Goal: Task Accomplishment & Management: Use online tool/utility

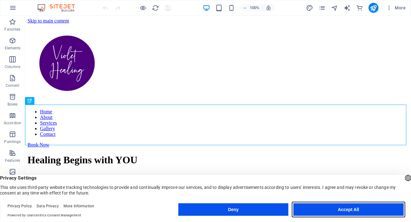
click at [331, 196] on button "Accept All" at bounding box center [193, 189] width 381 height 11
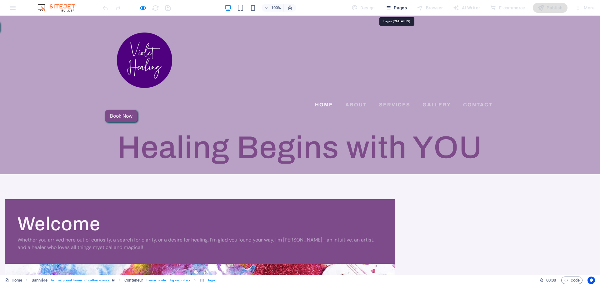
click at [0, 0] on font "Pages" at bounding box center [0, 0] width 0 height 0
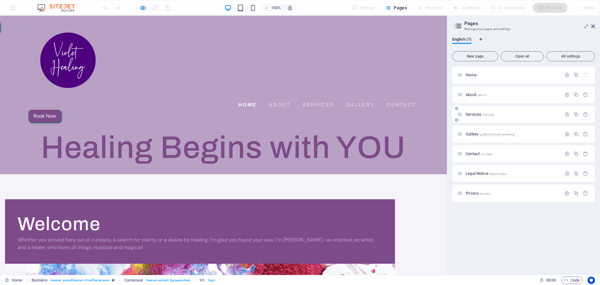
click at [0, 0] on div "Services /services" at bounding box center [0, 0] width 0 height 0
click at [411, 114] on font "Services" at bounding box center [474, 114] width 16 height 5
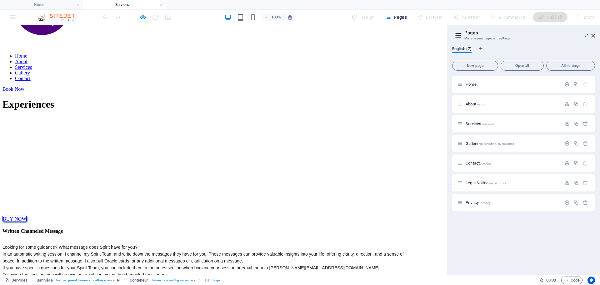
scroll to position [63, 0]
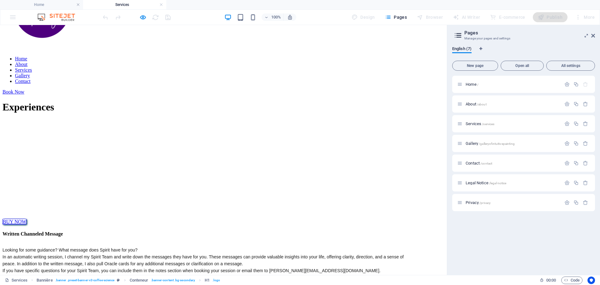
click at [199, 222] on div "Looking for some guidance? What message does Spirit have for you? In an automat…" at bounding box center [208, 266] width 411 height 41
click at [317, 222] on div "Looking for some guidance? What message does Spirit have for you? In an automat…" at bounding box center [208, 266] width 411 height 41
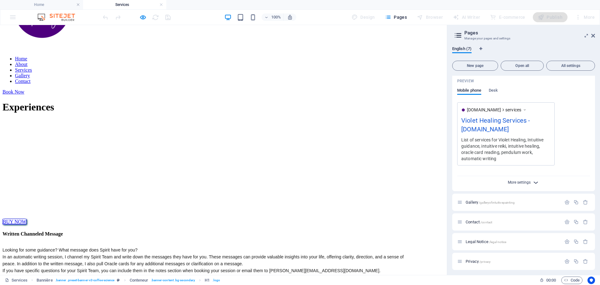
scroll to position [204, 0]
click at [411, 179] on icon "button" at bounding box center [535, 179] width 7 height 7
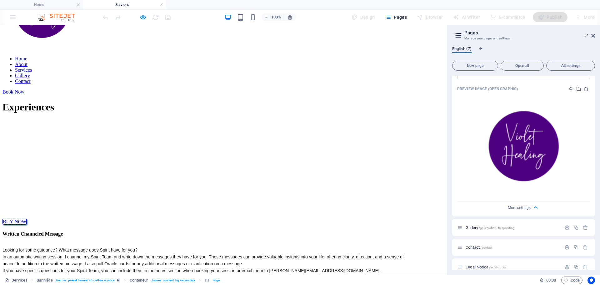
scroll to position [354, 0]
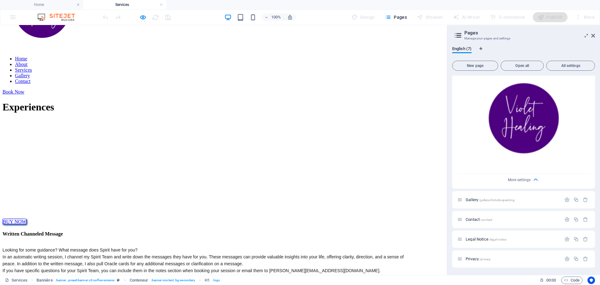
click at [277, 222] on div "Looking for some guidance? What message does Spirit have for you? In an automat…" at bounding box center [208, 266] width 411 height 41
click at [194, 222] on div "Looking for some guidance? What message does Spirit have for you? In an automat…" at bounding box center [208, 266] width 411 height 41
click at [162, 3] on link at bounding box center [161, 5] width 4 height 6
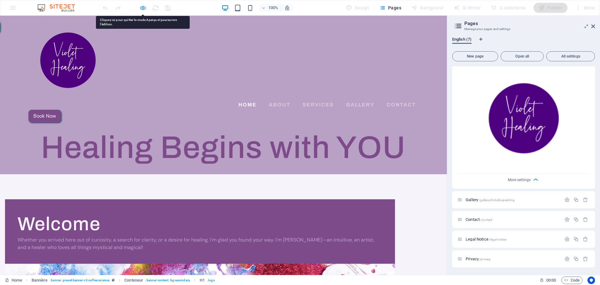
scroll to position [345, 0]
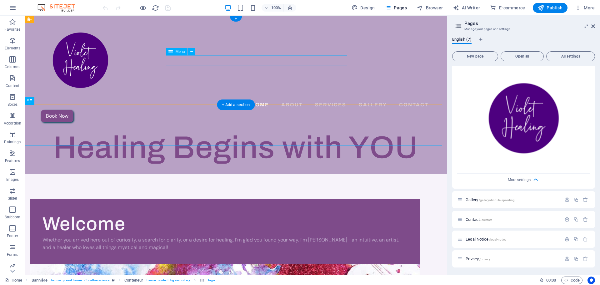
click at [249, 100] on nav "Home About Services Gallery Contact" at bounding box center [236, 105] width 390 height 10
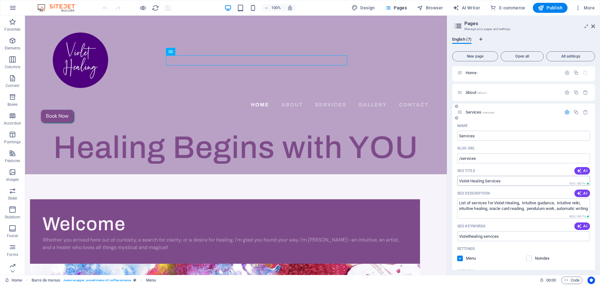
scroll to position [0, 0]
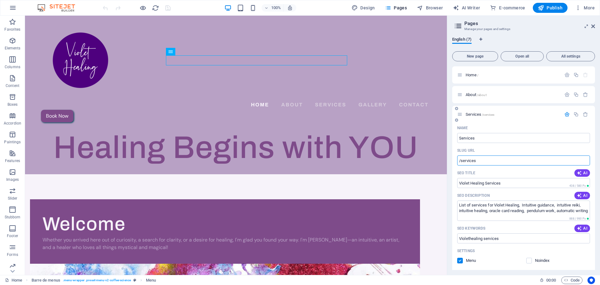
click at [411, 163] on input "/services" at bounding box center [523, 160] width 133 height 10
click at [213, 100] on nav "Home About Services Gallery Contact" at bounding box center [236, 105] width 390 height 10
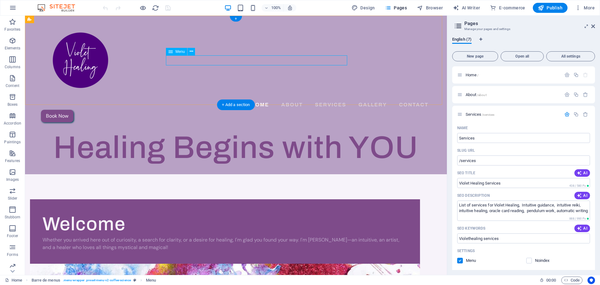
click at [213, 100] on nav "Home About Services Gallery Contact" at bounding box center [236, 105] width 390 height 10
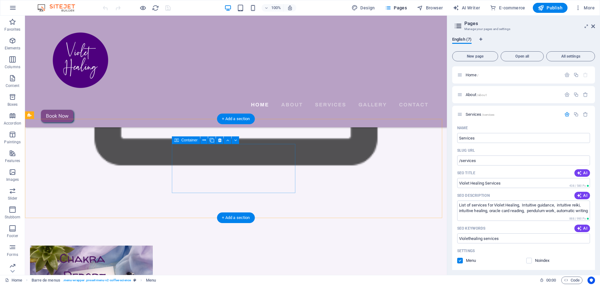
scroll to position [1032, 0]
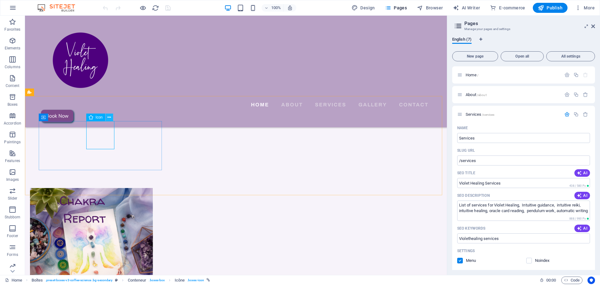
click at [111, 115] on icon at bounding box center [109, 117] width 3 height 7
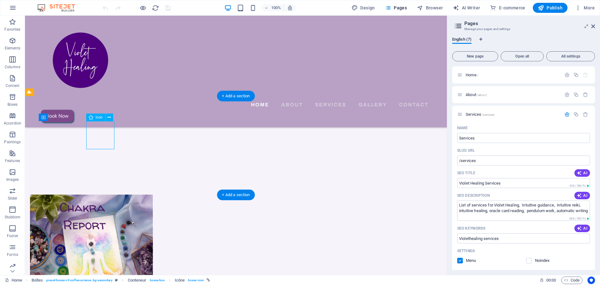
select select "xMidYMid"
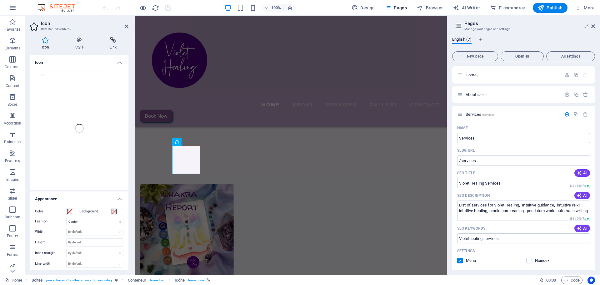
click at [115, 39] on icon at bounding box center [113, 40] width 31 height 6
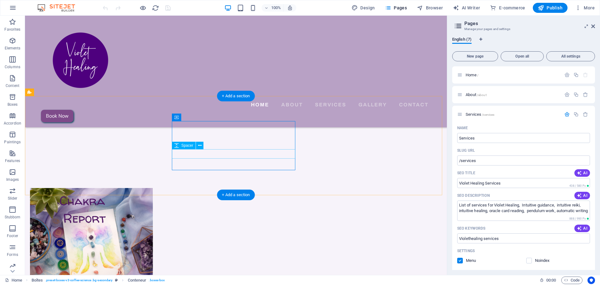
select select "xMidYMid"
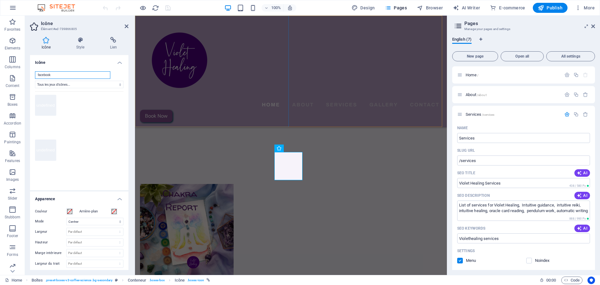
scroll to position [1025, 0]
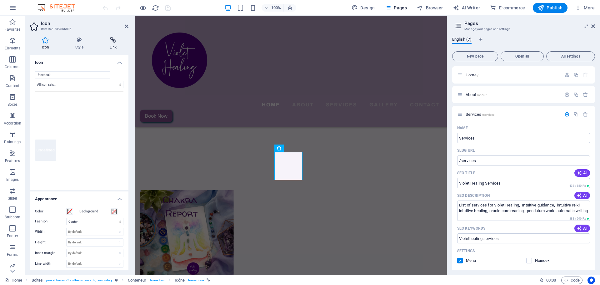
click at [114, 40] on icon at bounding box center [113, 40] width 31 height 6
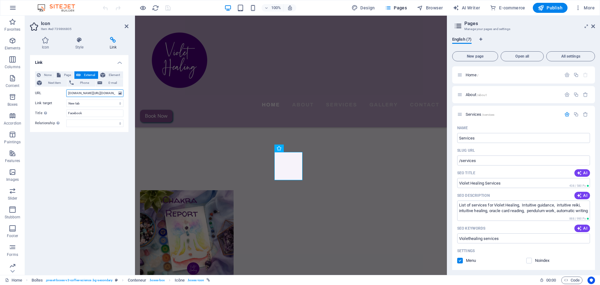
click at [116, 93] on input "[DOMAIN_NAME][URL][DOMAIN_NAME][PERSON_NAME]" at bounding box center [94, 93] width 57 height 8
click at [115, 92] on input "[DOMAIN_NAME][URL][DOMAIN_NAME][PERSON_NAME]" at bounding box center [94, 93] width 57 height 8
type input "[DOMAIN_NAME][URL]"
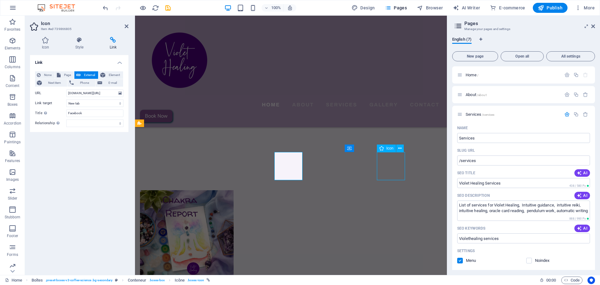
select select "xMidYMid"
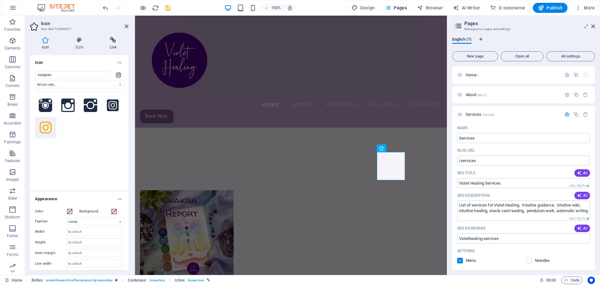
click at [112, 40] on icon at bounding box center [113, 40] width 31 height 6
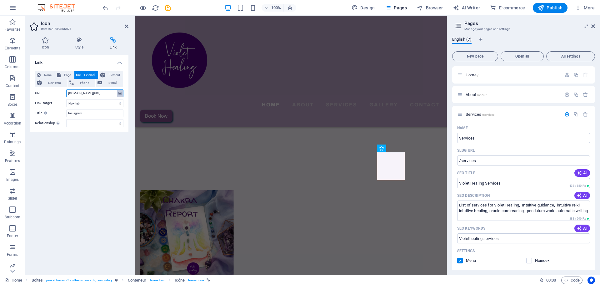
scroll to position [0, 2]
drag, startPoint x: 69, startPoint y: 93, endPoint x: 123, endPoint y: 92, distance: 54.4
click at [123, 92] on input "[DOMAIN_NAME][URL]" at bounding box center [94, 93] width 57 height 8
click at [82, 92] on input "violet<" at bounding box center [94, 93] width 57 height 8
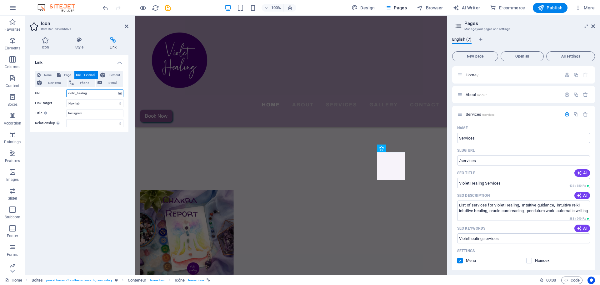
type input "violet_healing"
click at [92, 164] on div "Link None Page External Element Next item Phone E-mail Page Home About Services…" at bounding box center [79, 162] width 98 height 215
click at [79, 178] on div "Link None Page External Element Next item Phone E-mail Page Home About Services…" at bounding box center [79, 162] width 98 height 215
click at [411, 115] on icon "button" at bounding box center [567, 114] width 5 height 5
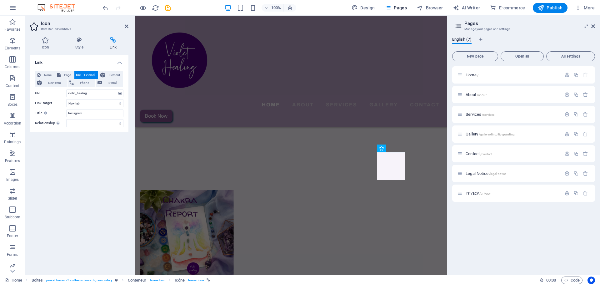
click at [99, 144] on div "Link None Page External Element Next item Phone E-mail Page Home About Services…" at bounding box center [79, 162] width 98 height 215
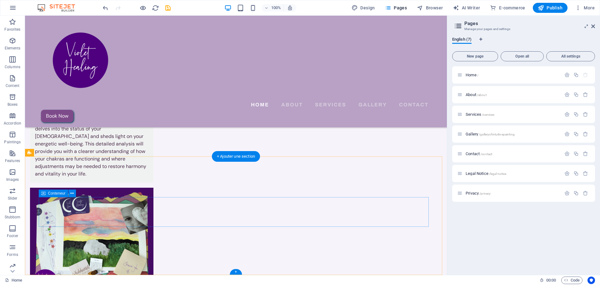
scroll to position [1316, 0]
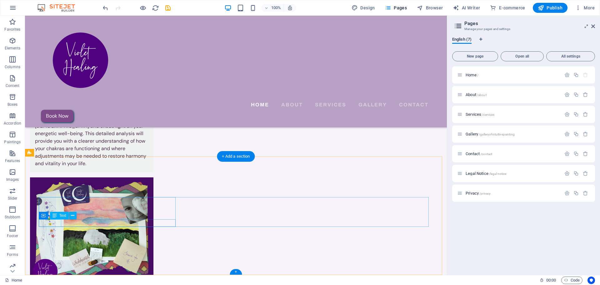
drag, startPoint x: 50, startPoint y: 222, endPoint x: 75, endPoint y: 237, distance: 29.0
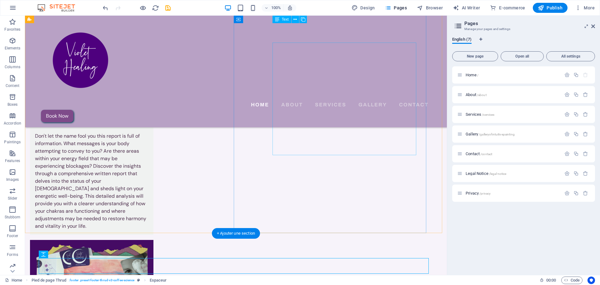
scroll to position [1197, 0]
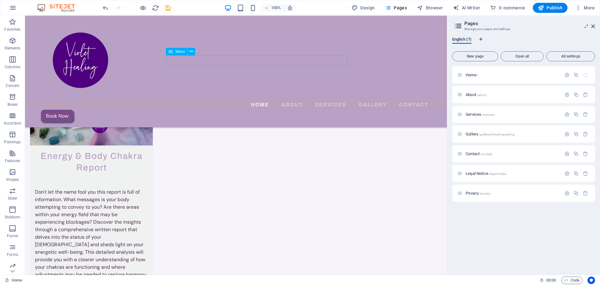
click at [207, 100] on nav "Home About Services Gallery Contact" at bounding box center [236, 105] width 390 height 10
click at [411, 114] on font "Services" at bounding box center [474, 114] width 16 height 5
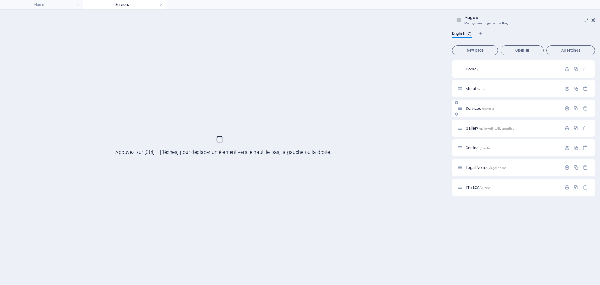
click at [411, 114] on div "Services /services" at bounding box center [523, 108] width 143 height 17
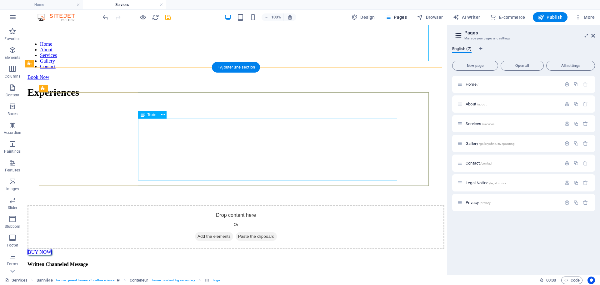
scroll to position [94, 0]
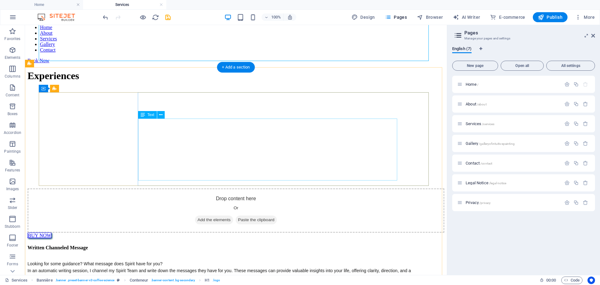
click at [245, 222] on div "Looking for some guidance? What message does Spirit have for you? In an automat…" at bounding box center [221, 280] width 386 height 41
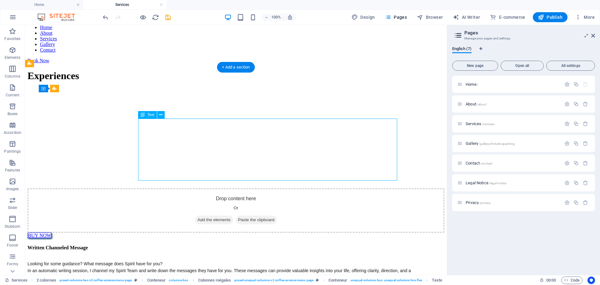
click at [234, 222] on div "Looking for some guidance? What message does Spirit have for you? In an automat…" at bounding box center [221, 280] width 386 height 41
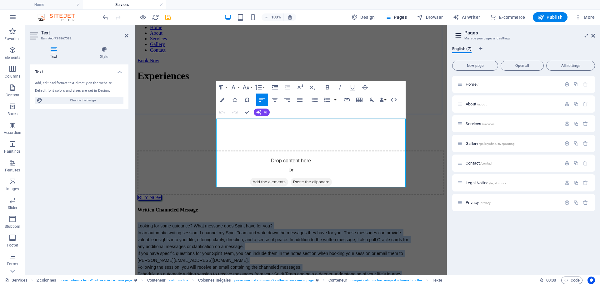
drag, startPoint x: 305, startPoint y: 184, endPoint x: 199, endPoint y: 112, distance: 127.8
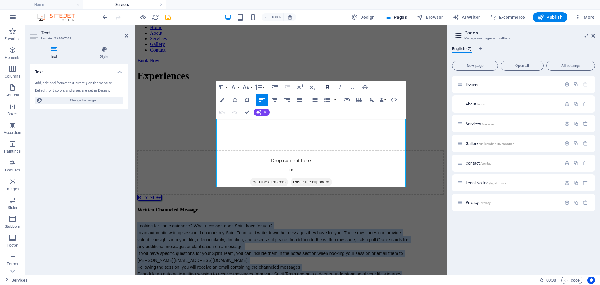
click at [328, 85] on icon "button" at bounding box center [328, 87] width 8 height 8
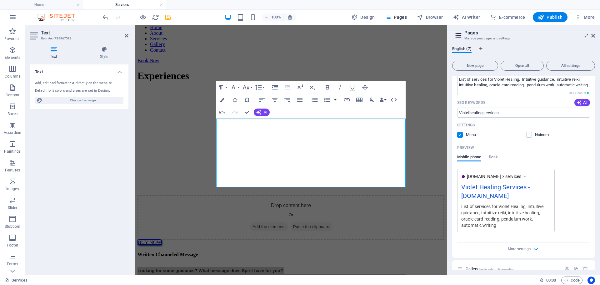
scroll to position [188, 0]
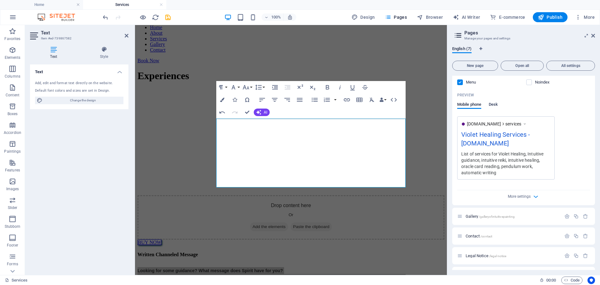
click at [411, 103] on font "Desk" at bounding box center [493, 104] width 9 height 5
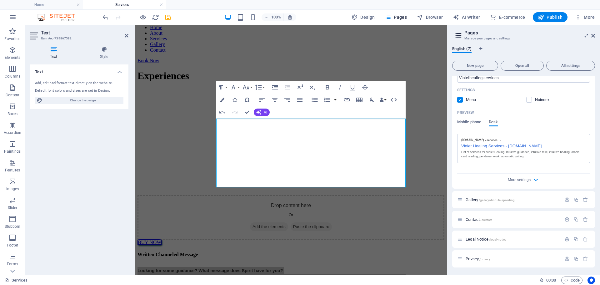
scroll to position [170, 0]
click at [411, 179] on icon "button" at bounding box center [535, 179] width 7 height 7
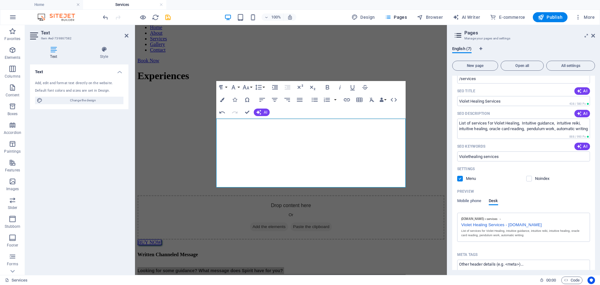
scroll to position [94, 0]
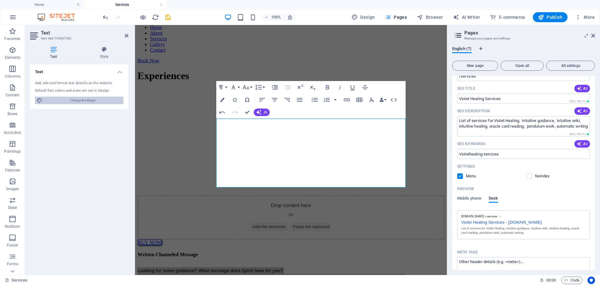
click at [72, 101] on font "Change the design" at bounding box center [83, 99] width 26 height 3
select select "px"
select select "400"
select select "px"
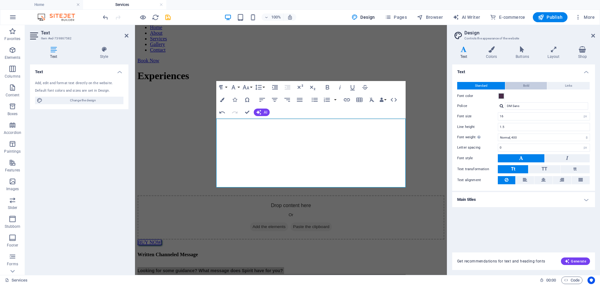
click at [411, 87] on font "Bold" at bounding box center [526, 85] width 6 height 3
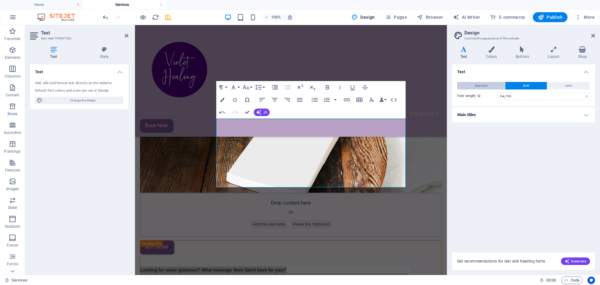
click at [411, 86] on font "Standard" at bounding box center [481, 85] width 13 height 3
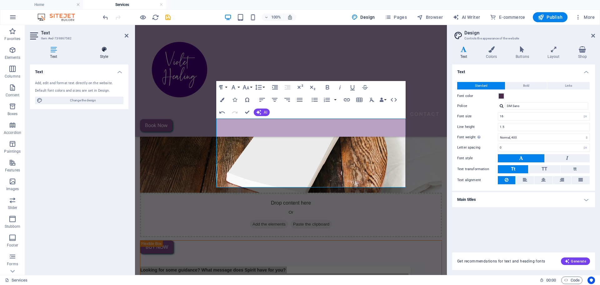
click at [103, 50] on icon at bounding box center [104, 49] width 49 height 6
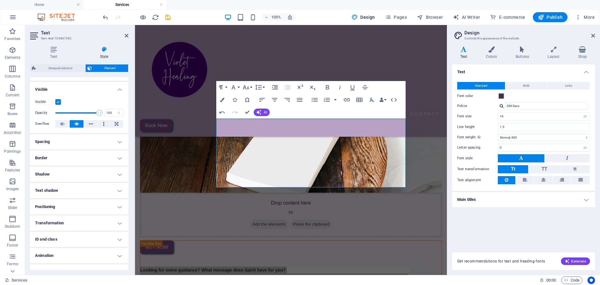
scroll to position [77, 0]
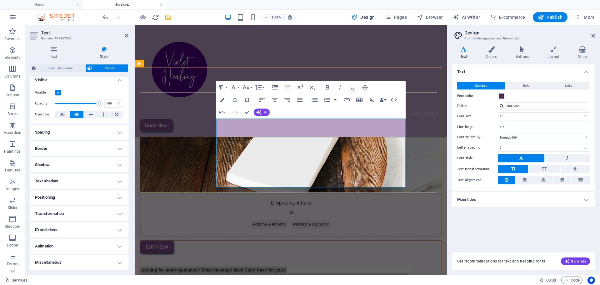
click at [411, 222] on div "BUY NOW Written Channeled Message Looking for some guidance? What message does …" at bounding box center [291, 286] width 302 height 93
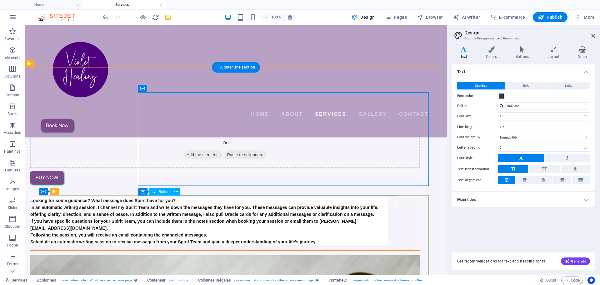
scroll to position [94, 0]
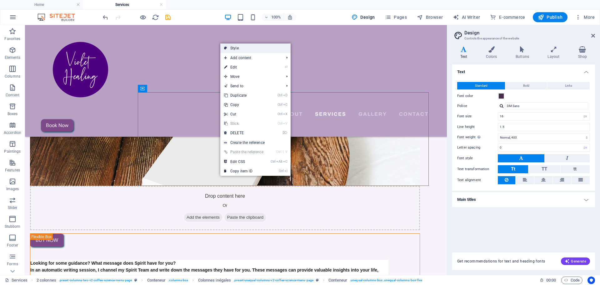
drag, startPoint x: 251, startPoint y: 48, endPoint x: 139, endPoint y: 70, distance: 114.2
click at [251, 48] on link "Style" at bounding box center [255, 47] width 70 height 9
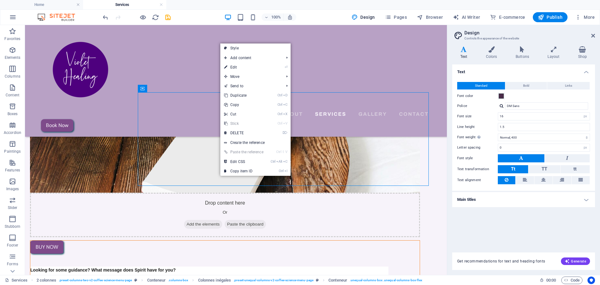
select select "%"
select select "px"
select select "rem"
select select "px"
select select "preset-unequal-columns-v2-coffee-science-menu-page"
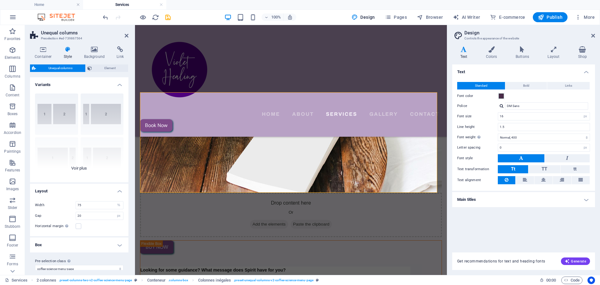
scroll to position [8, 0]
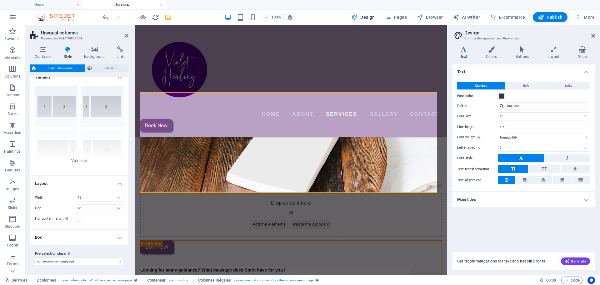
click at [118, 222] on h4 "Box" at bounding box center [79, 237] width 98 height 15
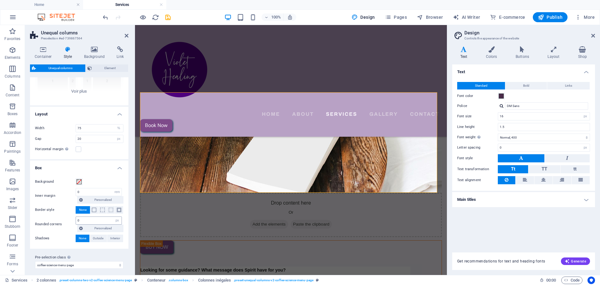
scroll to position [81, 0]
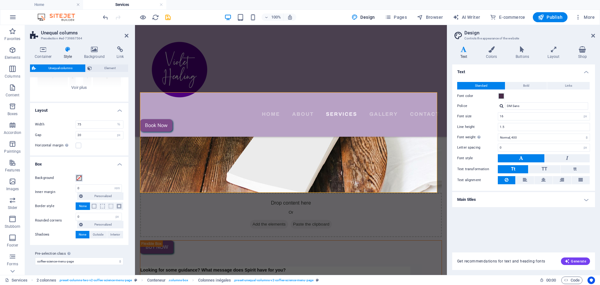
click at [79, 178] on span at bounding box center [79, 177] width 5 height 5
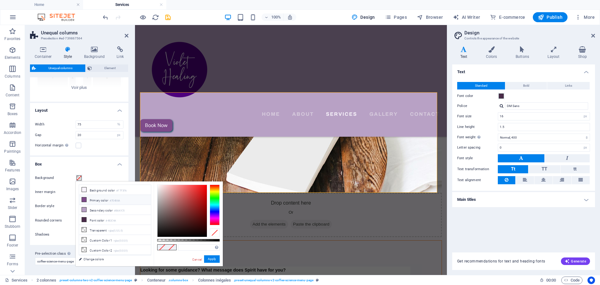
click at [83, 200] on icon at bounding box center [84, 199] width 4 height 4
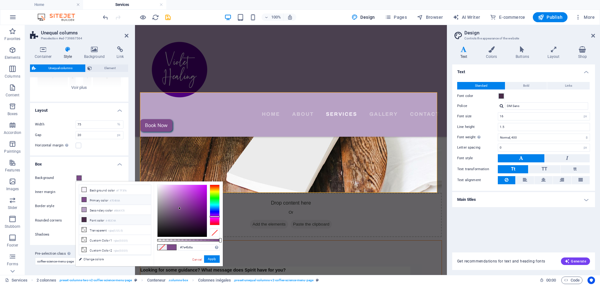
click at [83, 218] on icon at bounding box center [84, 219] width 4 height 4
type input "#4b2c4a"
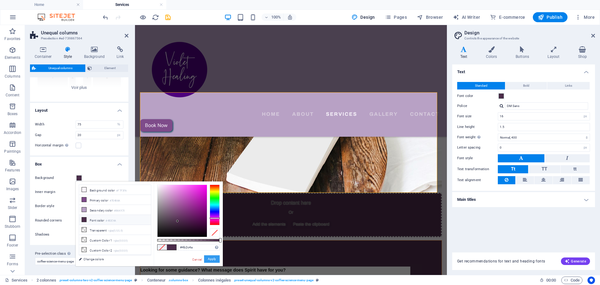
click at [215, 222] on font "Apply" at bounding box center [212, 258] width 8 height 3
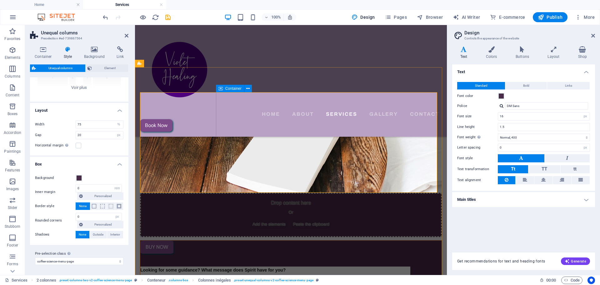
click at [411, 222] on div "BUY NOW Written Channeled Message Looking for some guidance? What message does …" at bounding box center [291, 286] width 302 height 93
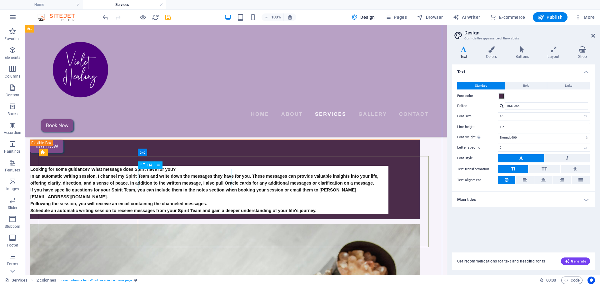
scroll to position [281, 0]
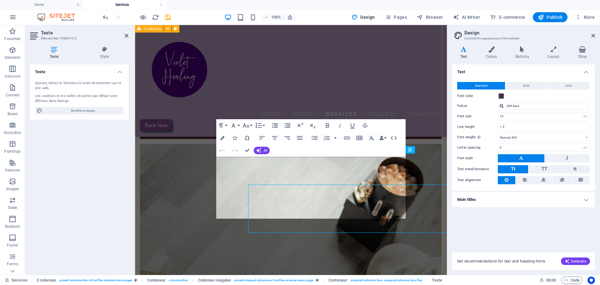
scroll to position [288, 0]
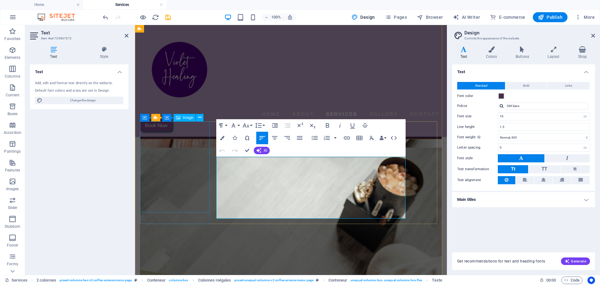
drag, startPoint x: 279, startPoint y: 214, endPoint x: 203, endPoint y: 149, distance: 99.8
click at [328, 125] on icon "button" at bounding box center [328, 126] width 8 height 8
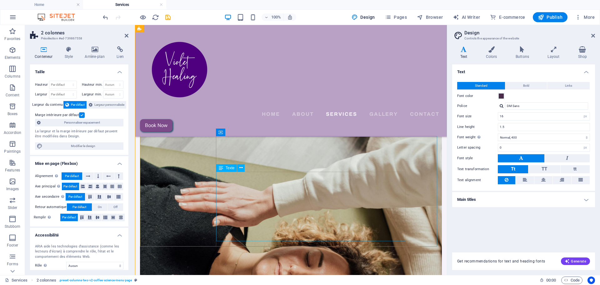
scroll to position [385, 0]
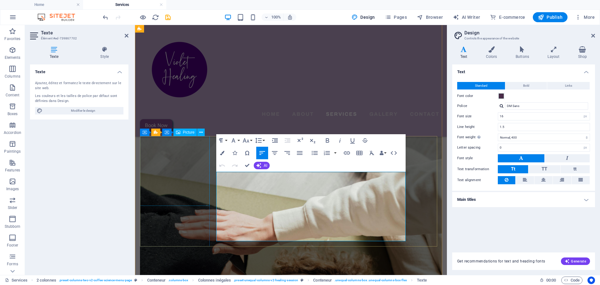
drag, startPoint x: 355, startPoint y: 231, endPoint x: 192, endPoint y: 168, distance: 175.0
click at [326, 139] on icon "button" at bounding box center [327, 140] width 3 height 4
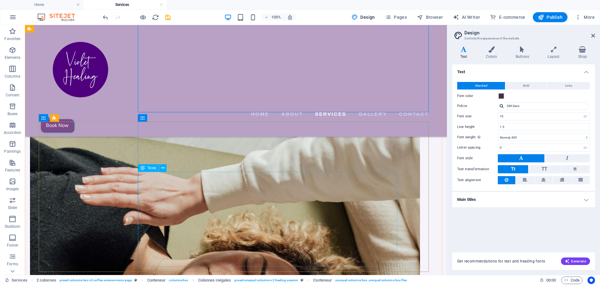
scroll to position [532, 0]
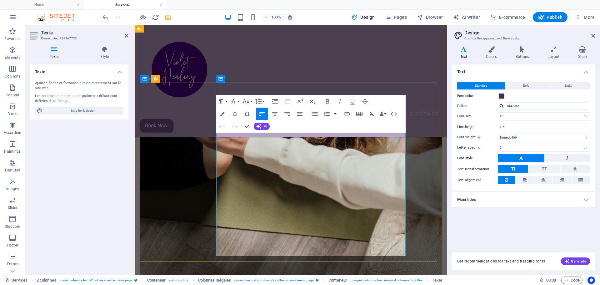
scroll to position [542, 0]
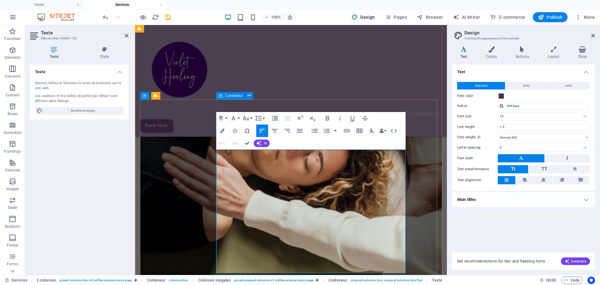
drag, startPoint x: 277, startPoint y: 200, endPoint x: 216, endPoint y: 144, distance: 83.6
click at [327, 117] on icon "button" at bounding box center [328, 118] width 8 height 8
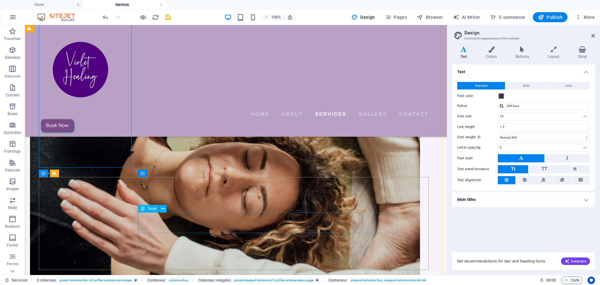
scroll to position [657, 0]
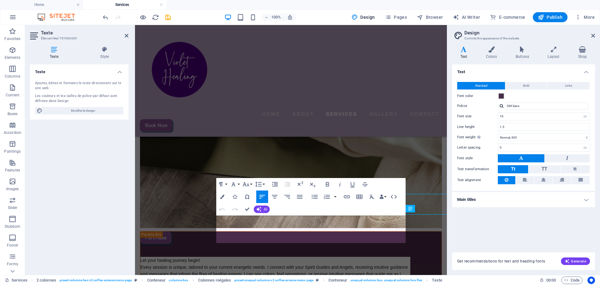
scroll to position [649, 0]
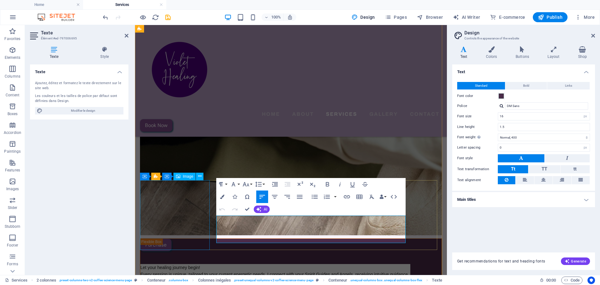
drag, startPoint x: 384, startPoint y: 242, endPoint x: 196, endPoint y: 203, distance: 192.1
click at [327, 182] on icon "button" at bounding box center [327, 184] width 3 height 4
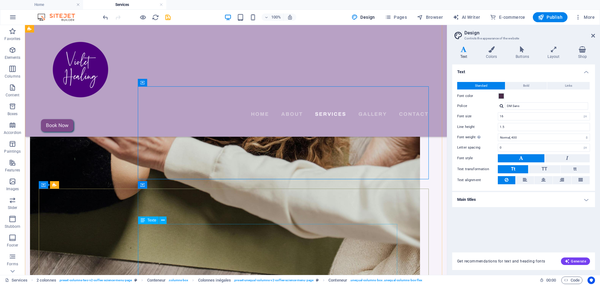
scroll to position [722, 0]
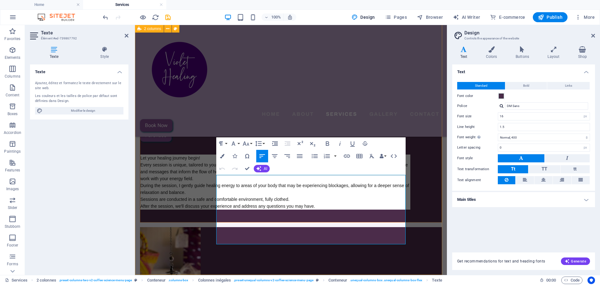
scroll to position [777, 0]
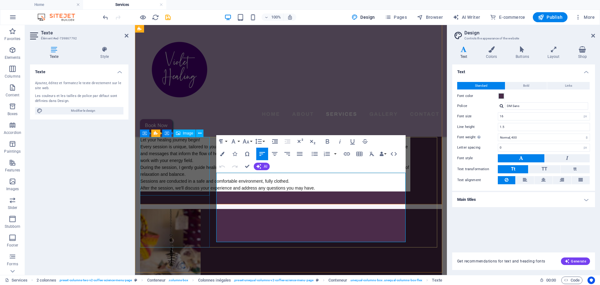
drag, startPoint x: 385, startPoint y: 230, endPoint x: 209, endPoint y: 165, distance: 188.2
click at [327, 139] on icon "button" at bounding box center [327, 141] width 3 height 4
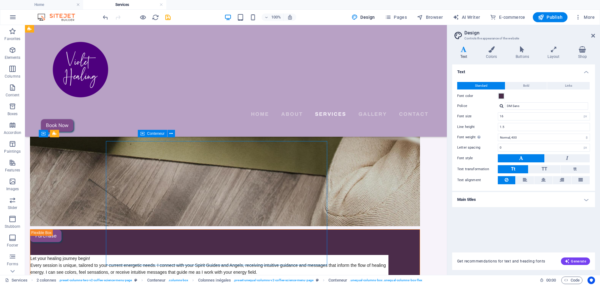
scroll to position [773, 0]
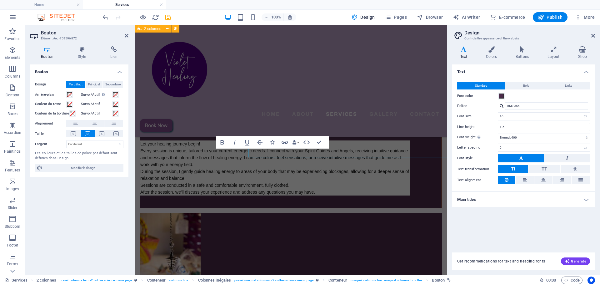
scroll to position [766, 0]
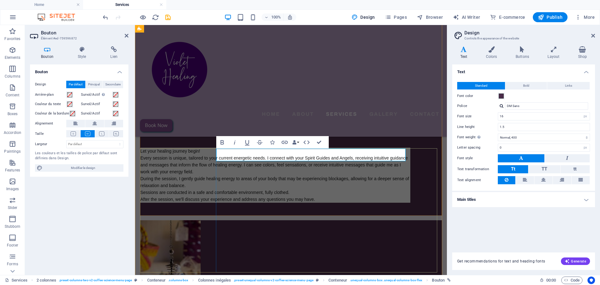
drag, startPoint x: 273, startPoint y: 153, endPoint x: 208, endPoint y: 154, distance: 65.0
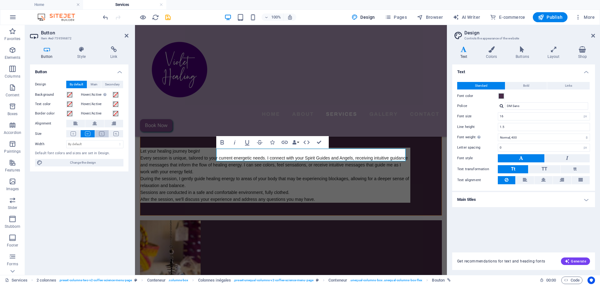
click at [103, 134] on icon at bounding box center [101, 133] width 5 height 5
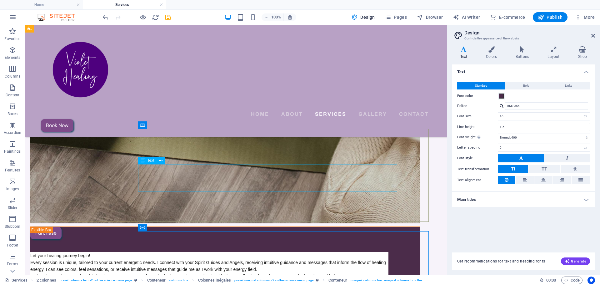
scroll to position [679, 0]
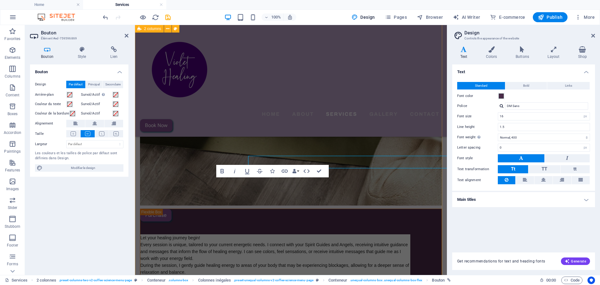
scroll to position [672, 0]
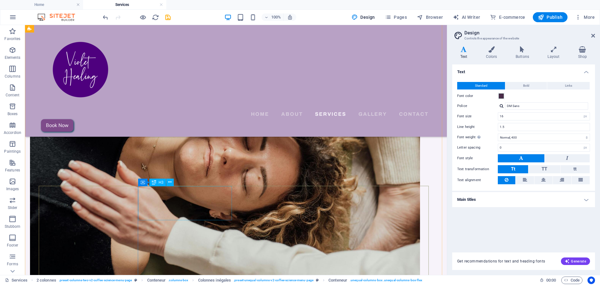
scroll to position [463, 0]
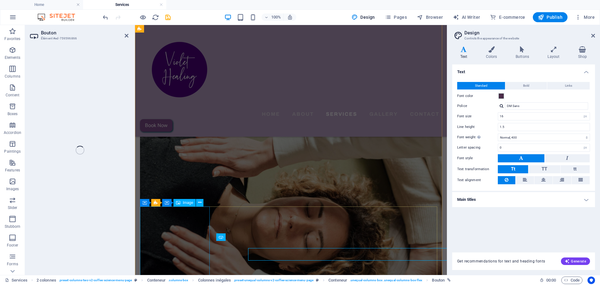
scroll to position [435, 0]
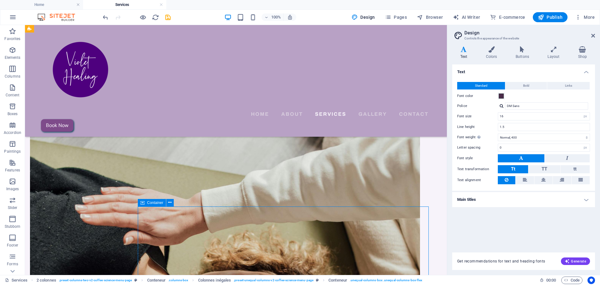
scroll to position [442, 0]
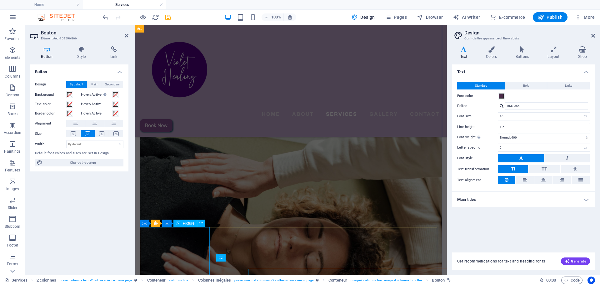
scroll to position [414, 0]
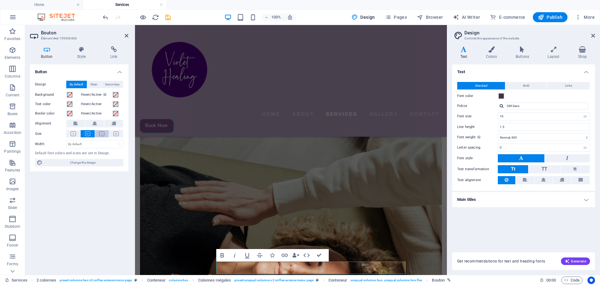
click at [102, 132] on icon at bounding box center [101, 133] width 5 height 5
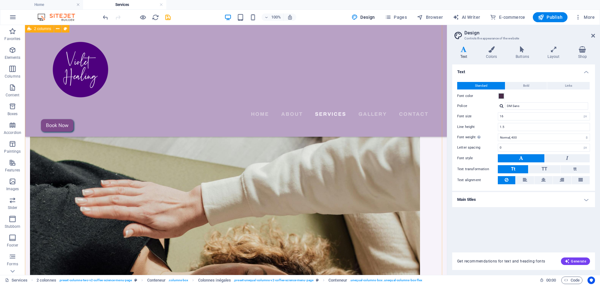
scroll to position [317, 0]
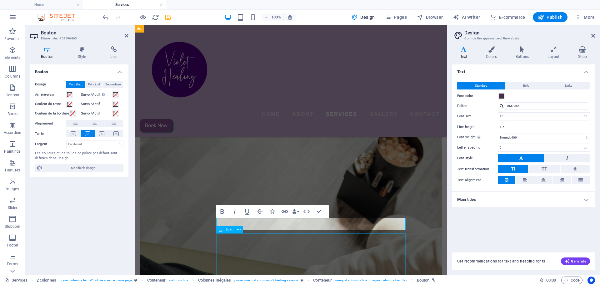
scroll to position [324, 0]
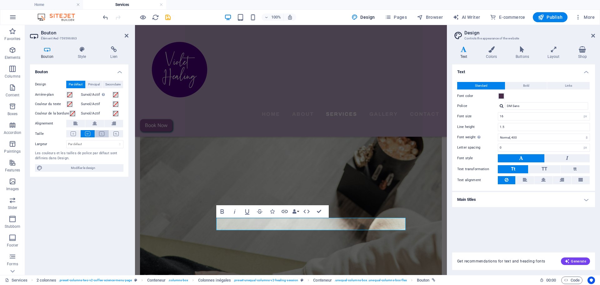
click at [104, 133] on icon at bounding box center [101, 133] width 5 height 5
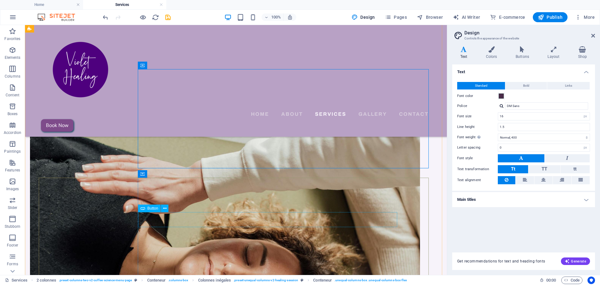
scroll to position [473, 0]
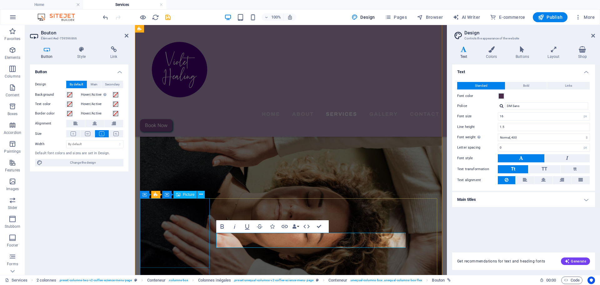
scroll to position [446, 0]
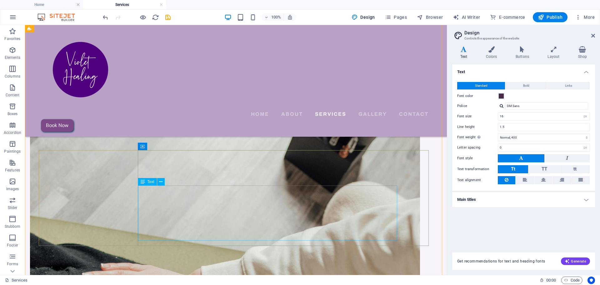
scroll to position [265, 0]
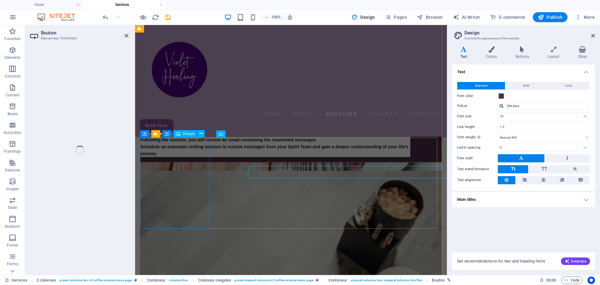
scroll to position [272, 0]
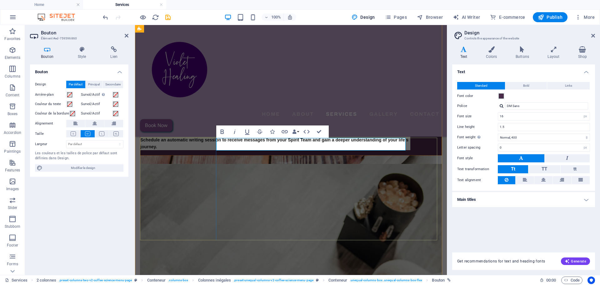
click at [100, 134] on icon at bounding box center [101, 133] width 5 height 5
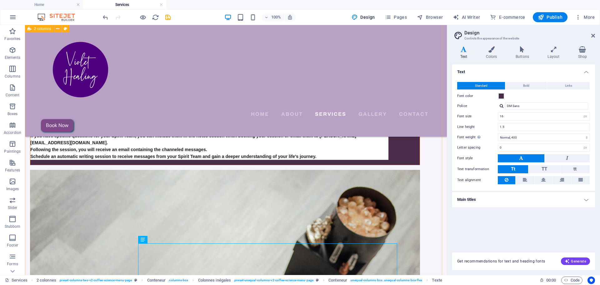
scroll to position [171, 0]
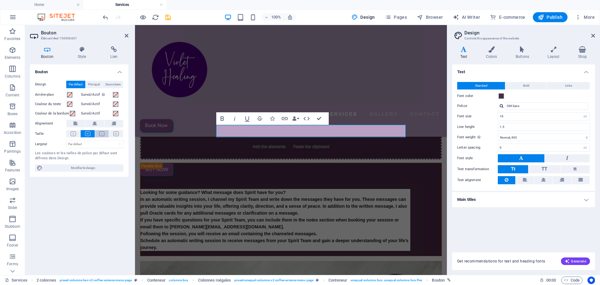
drag, startPoint x: 99, startPoint y: 132, endPoint x: 18, endPoint y: 107, distance: 84.2
click at [99, 132] on button at bounding box center [102, 133] width 14 height 7
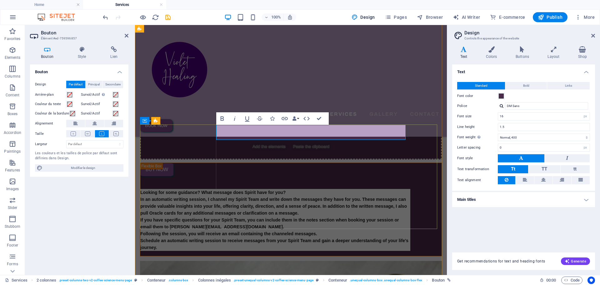
drag, startPoint x: 247, startPoint y: 131, endPoint x: 215, endPoint y: 131, distance: 32.2
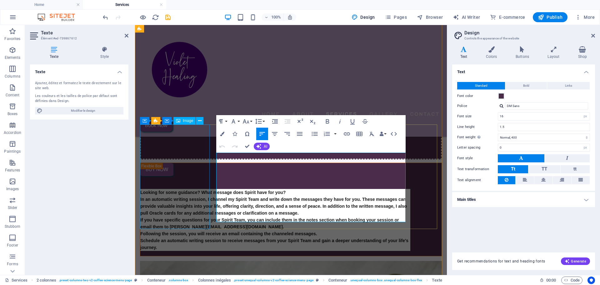
drag, startPoint x: 391, startPoint y: 211, endPoint x: 204, endPoint y: 144, distance: 198.4
click at [327, 121] on icon "button" at bounding box center [327, 121] width 3 height 4
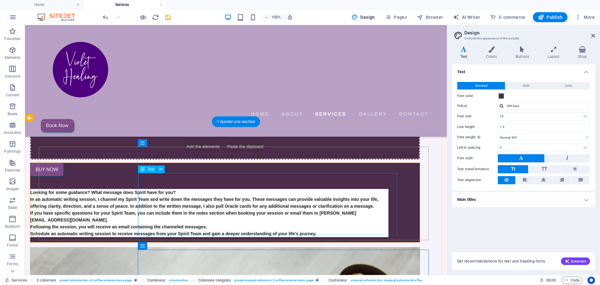
scroll to position [39, 0]
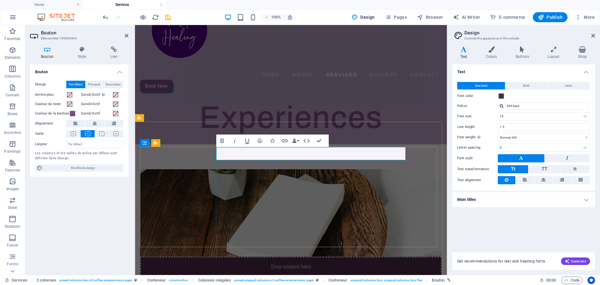
drag, startPoint x: 97, startPoint y: 135, endPoint x: 120, endPoint y: 133, distance: 22.9
click at [98, 135] on button at bounding box center [102, 133] width 14 height 7
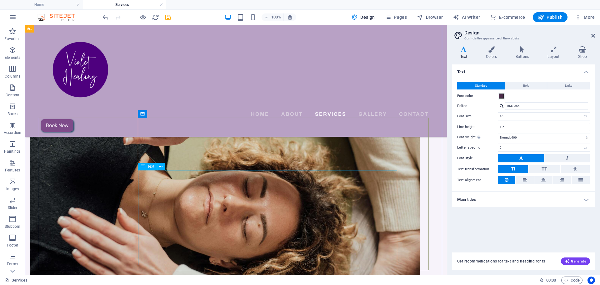
scroll to position [415, 0]
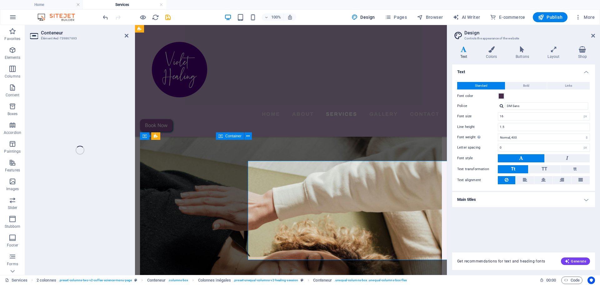
scroll to position [387, 0]
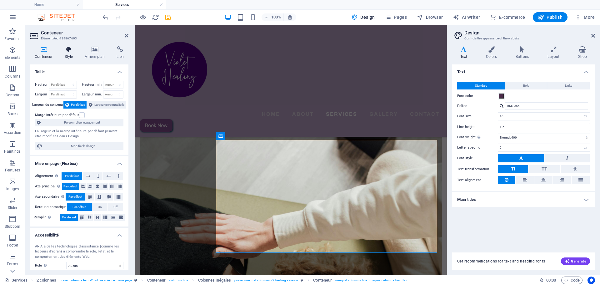
click at [70, 49] on icon at bounding box center [69, 49] width 18 height 6
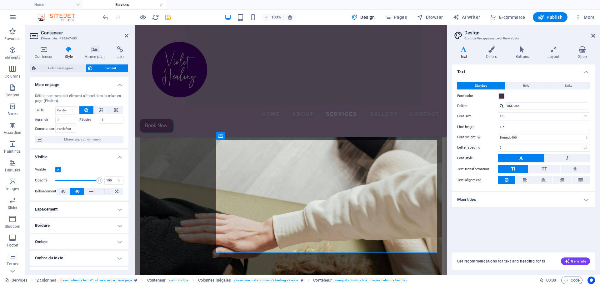
scroll to position [63, 0]
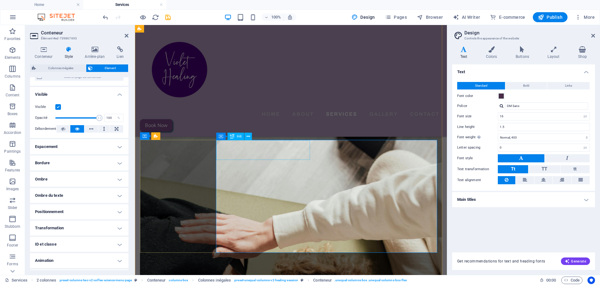
click at [289, 93] on div "Home About Services Gallery Contact Book Now" at bounding box center [291, 81] width 312 height 112
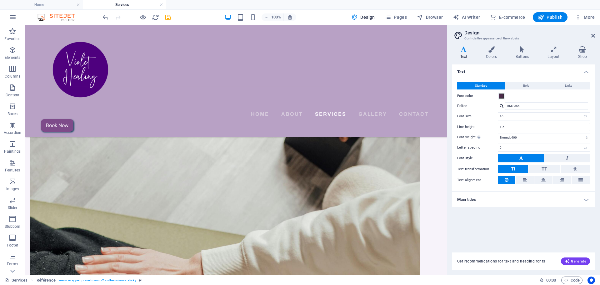
scroll to position [415, 0]
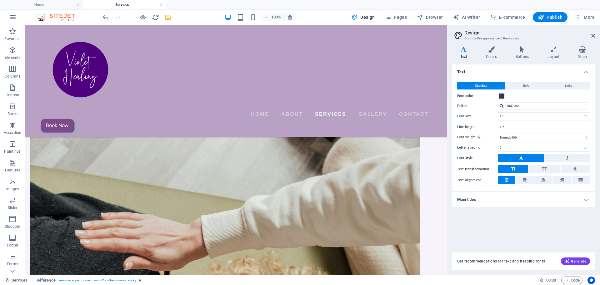
click at [205, 109] on nav "Home About Services Gallery Contact" at bounding box center [236, 114] width 390 height 10
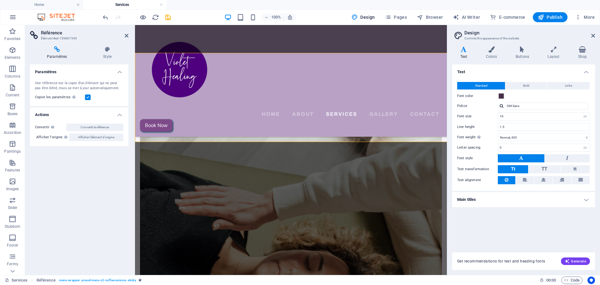
scroll to position [387, 0]
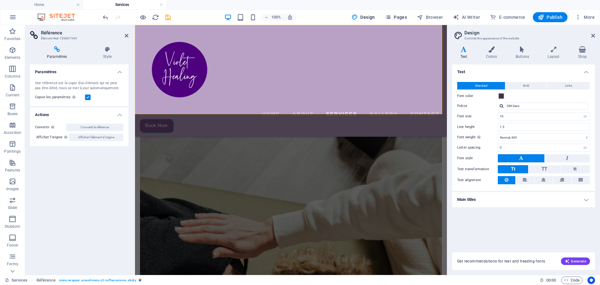
click at [400, 17] on font "Pages" at bounding box center [400, 17] width 13 height 5
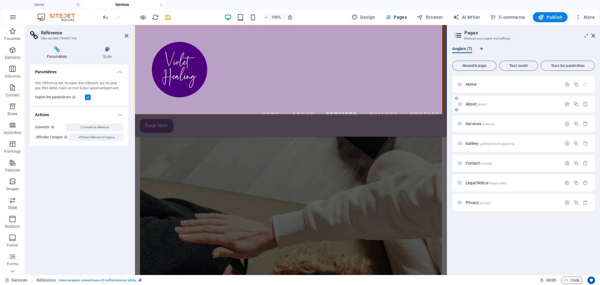
click at [411, 103] on span "About /about" at bounding box center [476, 104] width 21 height 5
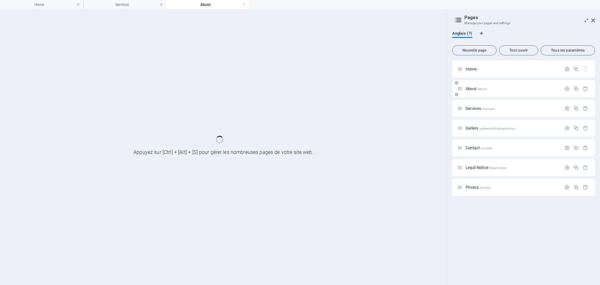
scroll to position [0, 0]
click at [411, 103] on div "Services /services" at bounding box center [523, 108] width 143 height 17
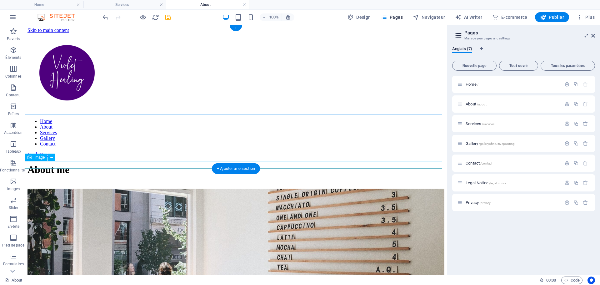
click at [53, 158] on button at bounding box center [52, 158] width 8 height 8
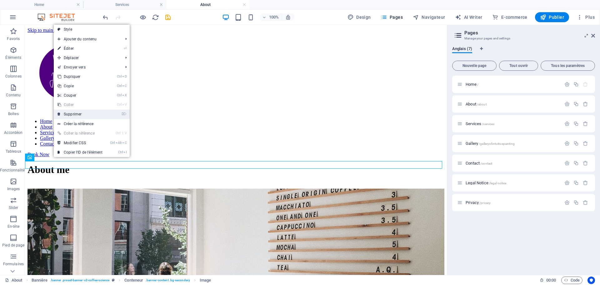
drag, startPoint x: 71, startPoint y: 112, endPoint x: 48, endPoint y: 87, distance: 34.1
click at [71, 112] on link "⌦ Supprimer" at bounding box center [80, 113] width 53 height 9
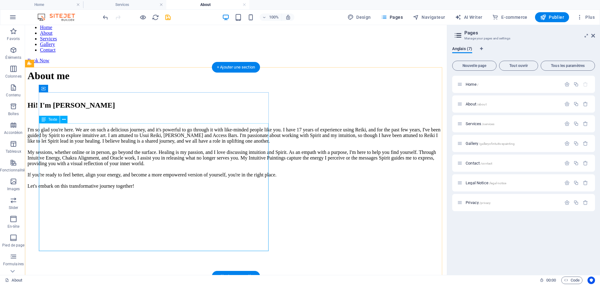
scroll to position [31, 0]
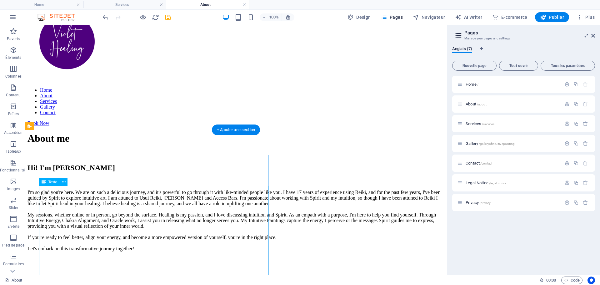
click at [175, 199] on div "I'm so glad you're here. We are on such a delicious journey, and it's powerful …" at bounding box center [236, 220] width 417 height 62
click at [174, 198] on div "I'm so glad you're here. We are on such a delicious journey, and it's powerful …" at bounding box center [236, 220] width 417 height 62
click at [174, 197] on div "I'm so glad you're here. We are on such a delicious journey, and it's powerful …" at bounding box center [236, 220] width 417 height 62
click at [173, 197] on div "I'm so glad you're here. We are on such a delicious journey, and it's powerful …" at bounding box center [236, 220] width 417 height 62
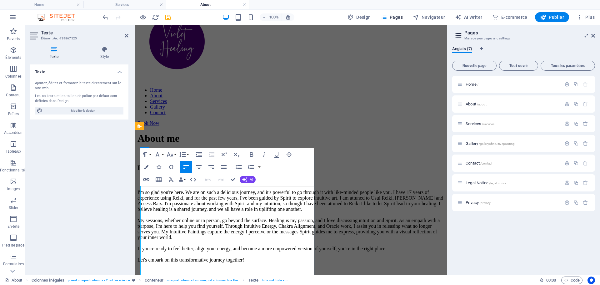
click at [167, 203] on span "I'm so glad you're here. We are on such a delicious journey, and it's powerful …" at bounding box center [291, 200] width 306 height 22
drag, startPoint x: 167, startPoint y: 203, endPoint x: 191, endPoint y: 205, distance: 24.1
click at [191, 205] on span "I'm so glad you're here. We are on such a delicious journey, and it's powerful …" at bounding box center [291, 200] width 306 height 22
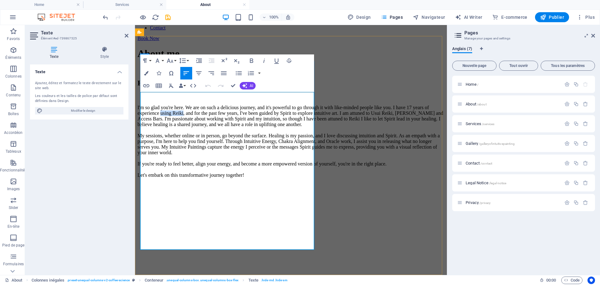
scroll to position [125, 0]
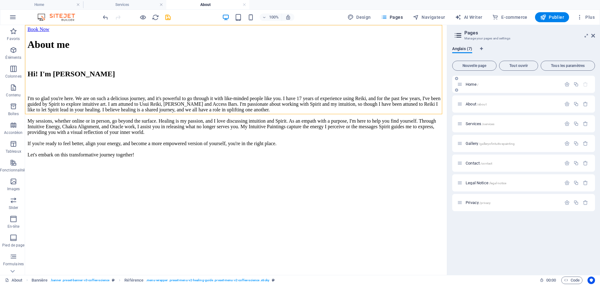
click at [411, 82] on span "Home /" at bounding box center [472, 84] width 13 height 5
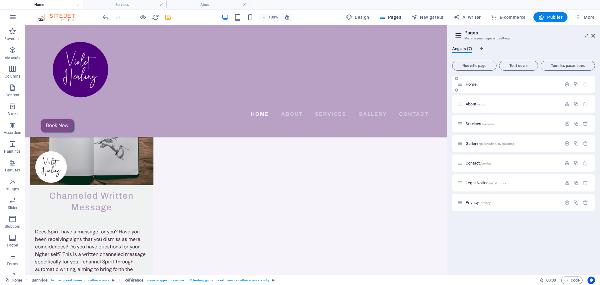
scroll to position [0, 0]
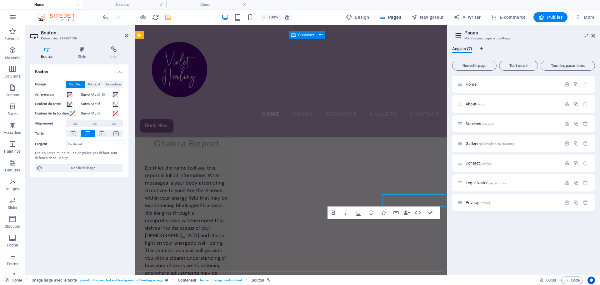
scroll to position [1222, 0]
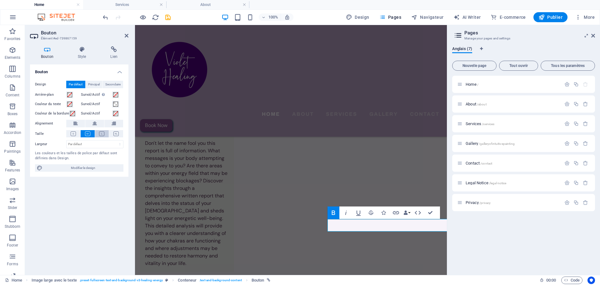
click at [102, 133] on icon at bounding box center [101, 133] width 5 height 5
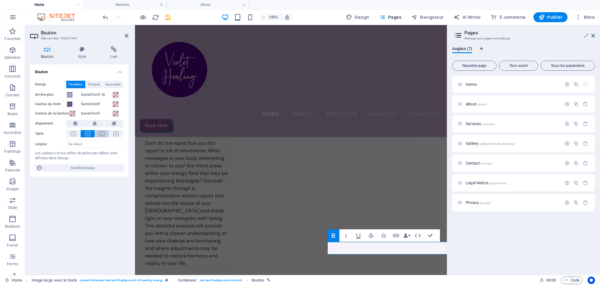
click at [103, 135] on icon at bounding box center [101, 133] width 5 height 5
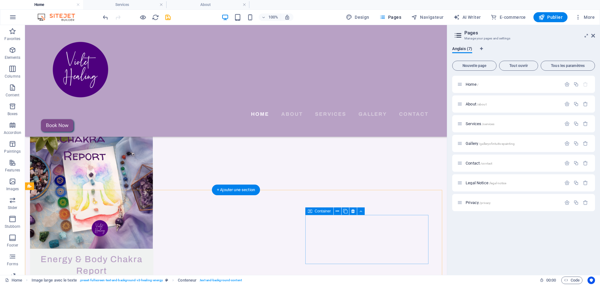
scroll to position [947, 0]
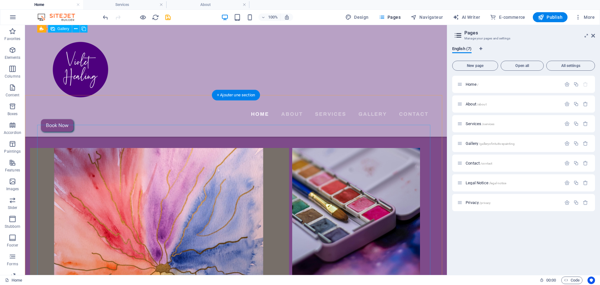
scroll to position [322, 0]
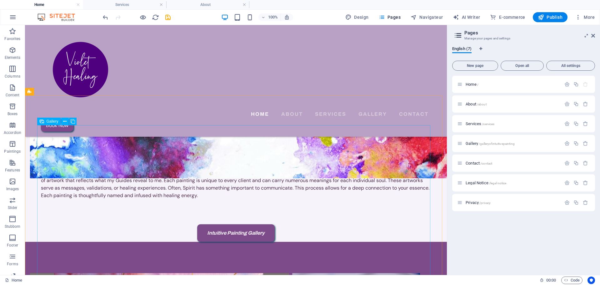
click at [49, 120] on font "Gallery" at bounding box center [53, 121] width 12 height 4
click at [41, 121] on icon at bounding box center [42, 122] width 4 height 8
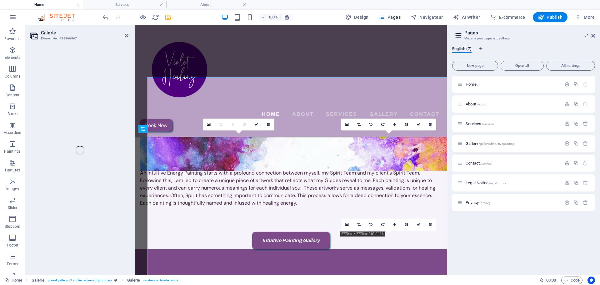
select select "4"
select select "px"
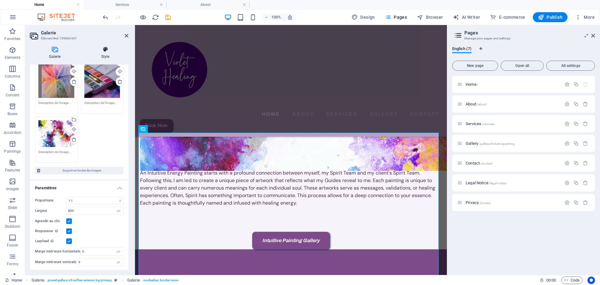
scroll to position [0, 0]
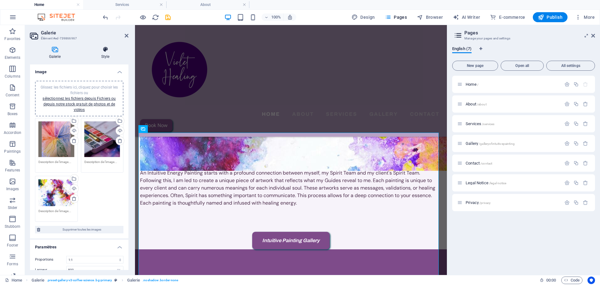
click at [107, 48] on icon at bounding box center [105, 49] width 46 height 6
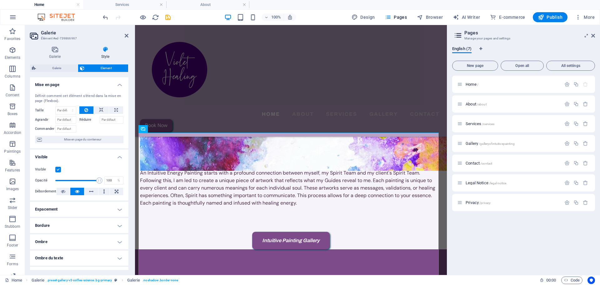
click at [50, 33] on h2 "Galerie" at bounding box center [85, 33] width 88 height 6
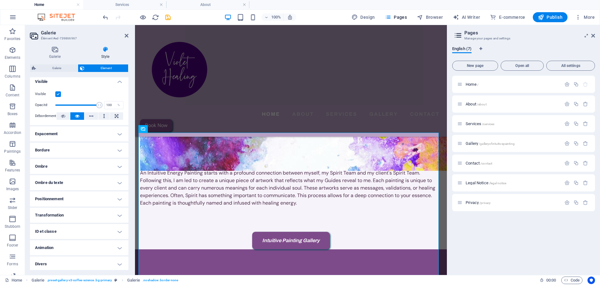
scroll to position [77, 0]
click at [323, 93] on div "Home About Services Gallery Contact Book Now" at bounding box center [291, 81] width 312 height 112
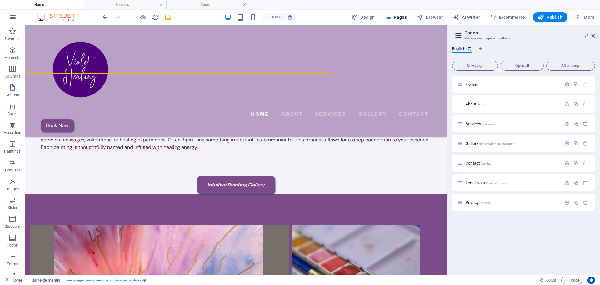
scroll to position [322, 0]
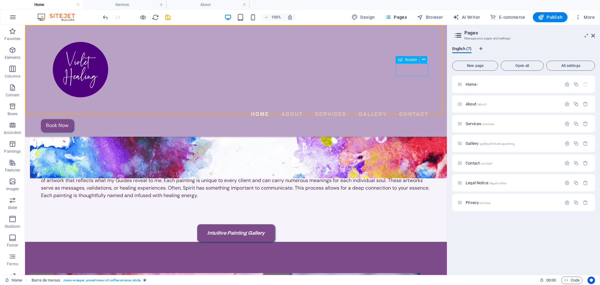
click at [411, 119] on div "Book Now" at bounding box center [236, 125] width 390 height 13
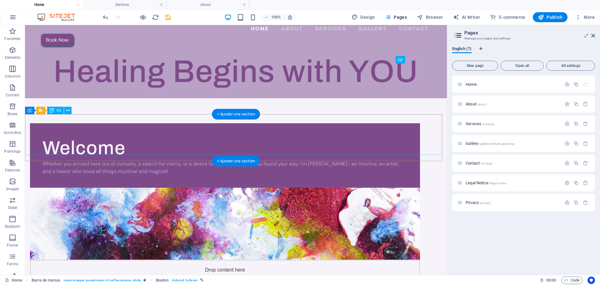
scroll to position [0, 0]
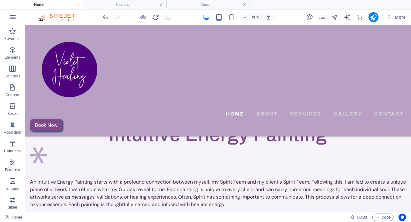
scroll to position [320, 0]
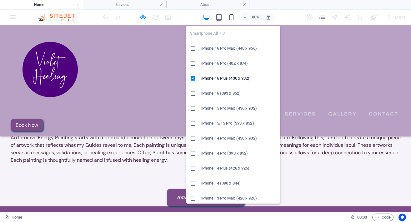
click at [233, 17] on icon "button" at bounding box center [231, 17] width 7 height 7
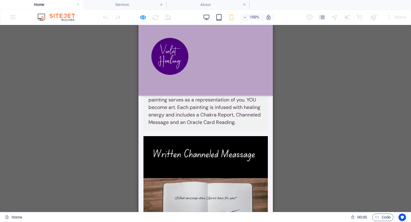
scroll to position [2049, 0]
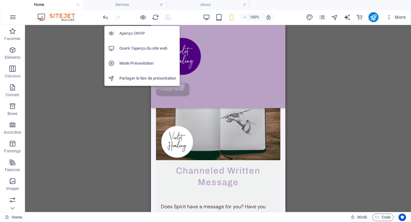
click at [134, 35] on h6 "Aperçu Ctrl+P" at bounding box center [147, 34] width 57 height 8
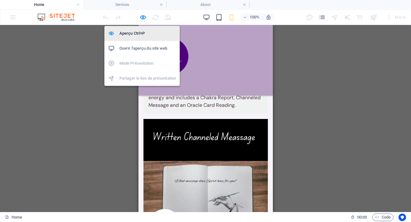
click at [122, 32] on h6 "Aperçu Ctrl+P" at bounding box center [147, 34] width 57 height 8
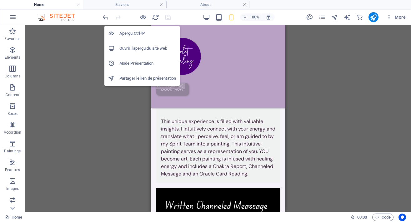
scroll to position [2201, 0]
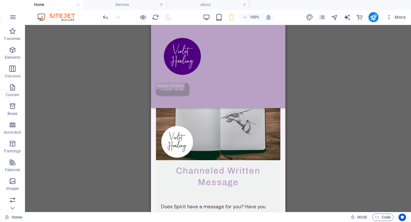
click at [109, 141] on div at bounding box center [67, 151] width 84 height 21
click at [105, 55] on div "Glissez et déposez un fichier pour l'ajouter Container Banner H1 Banner Bannièr…" at bounding box center [218, 118] width 386 height 187
click at [111, 4] on h4 "Services" at bounding box center [124, 4] width 83 height 7
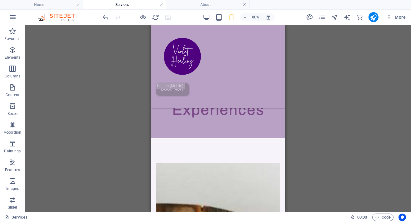
scroll to position [387, 0]
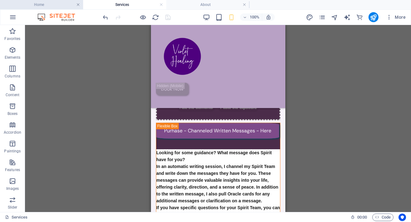
click at [79, 4] on link at bounding box center [78, 5] width 4 height 6
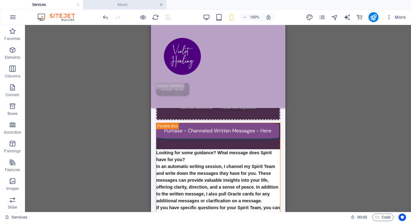
click at [161, 4] on link at bounding box center [161, 5] width 4 height 6
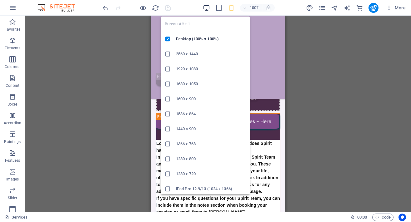
click at [207, 8] on icon "button" at bounding box center [206, 7] width 7 height 7
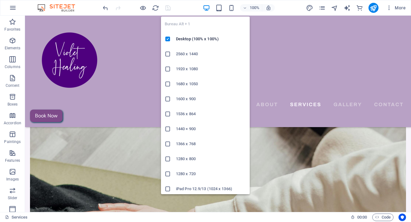
scroll to position [413, 0]
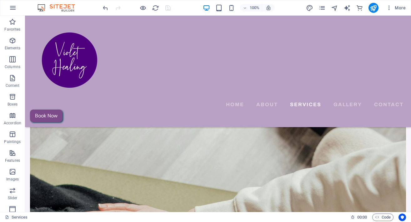
click at [172, 8] on div "100% More" at bounding box center [255, 8] width 307 height 10
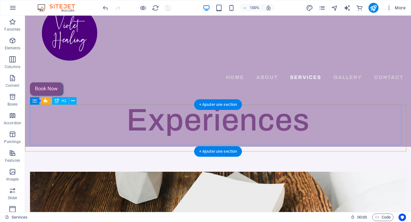
scroll to position [0, 0]
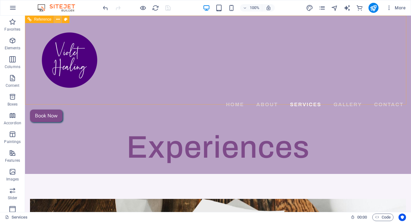
click at [58, 19] on icon at bounding box center [57, 19] width 3 height 7
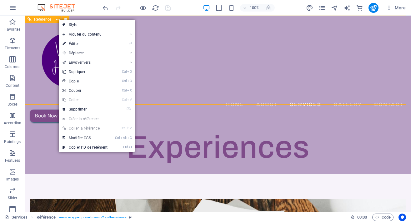
click at [37, 23] on div "Reference" at bounding box center [39, 20] width 29 height 8
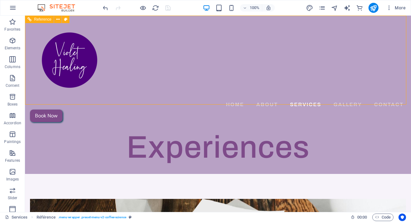
click at [43, 20] on font "Reference" at bounding box center [42, 19] width 17 height 4
select select "rem"
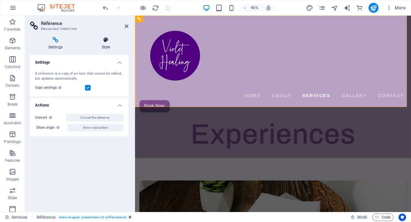
click at [104, 39] on icon at bounding box center [105, 40] width 45 height 6
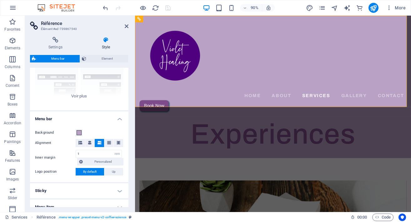
scroll to position [125, 0]
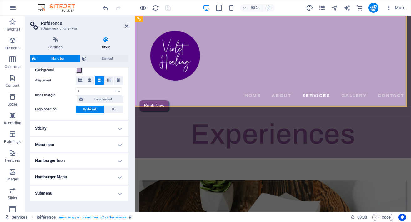
click at [117, 129] on h4 "Sticky" at bounding box center [79, 128] width 98 height 15
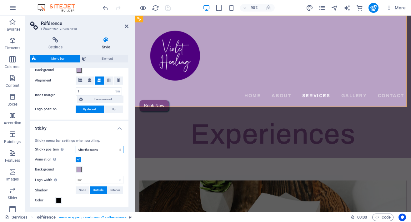
click at [95, 149] on select "Off Instant After the menu After the banner When scrolling up" at bounding box center [100, 150] width 48 height 8
select select "sticky_none"
click at [76, 146] on select "Off Instant After the menu After the banner When scrolling up" at bounding box center [100, 150] width 48 height 8
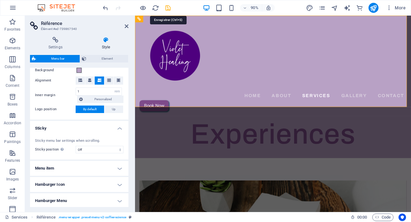
click at [167, 6] on icon "save" at bounding box center [167, 7] width 7 height 7
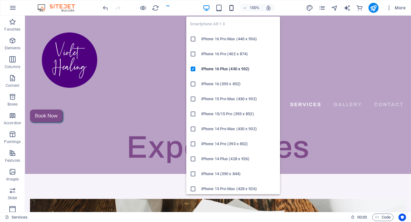
click at [234, 8] on icon "button" at bounding box center [231, 7] width 7 height 7
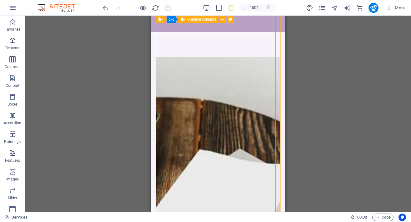
scroll to position [188, 0]
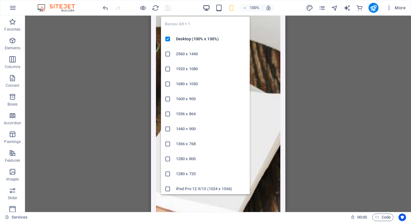
click at [209, 7] on icon "button" at bounding box center [206, 7] width 7 height 7
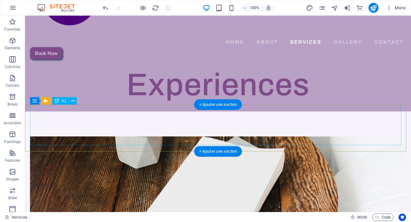
scroll to position [0, 0]
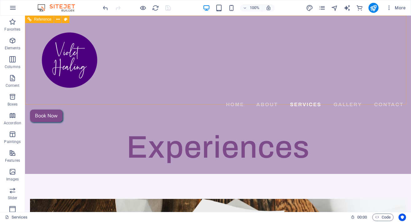
click at [45, 18] on font "Reference" at bounding box center [42, 19] width 17 height 4
select select "rem"
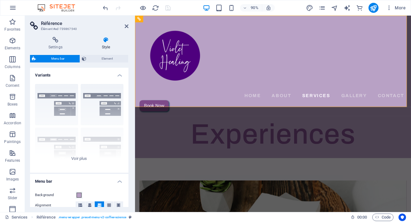
scroll to position [125, 0]
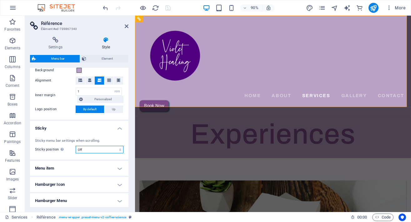
click at [99, 149] on select "Off Instant After the menu After the banner When scrolling up" at bounding box center [100, 150] width 48 height 8
select select "sticky_menu"
click at [76, 146] on select "Off Instant After the menu After the banner When scrolling up" at bounding box center [100, 150] width 48 height 8
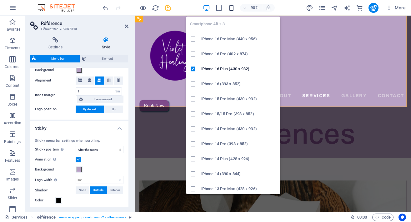
click at [230, 7] on icon "button" at bounding box center [231, 7] width 7 height 7
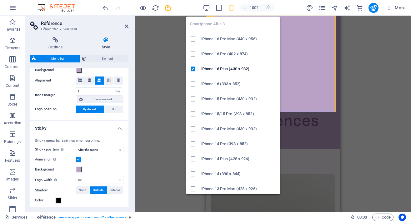
type input "4"
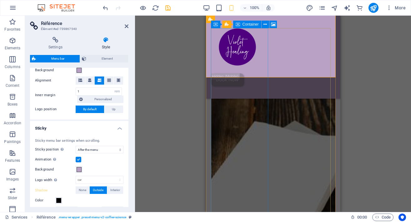
scroll to position [192, 0]
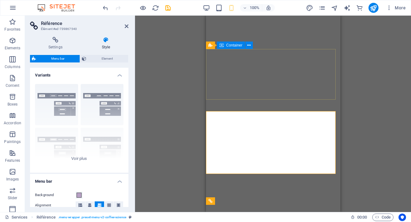
select select "rem"
select select "sticky_menu"
select select "px"
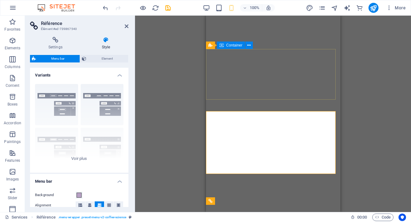
select select "px"
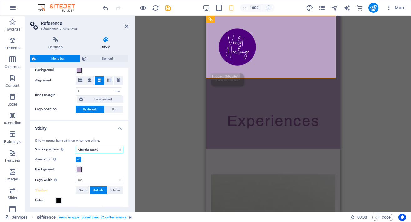
click at [109, 149] on select "Off Instant After the menu After the banner When scrolling up" at bounding box center [100, 150] width 48 height 8
select select "sticky_none"
click at [76, 146] on select "Off Instant After the menu After the banner When scrolling up" at bounding box center [100, 150] width 48 height 8
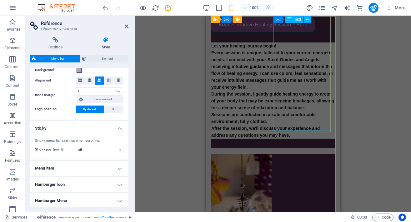
scroll to position [907, 0]
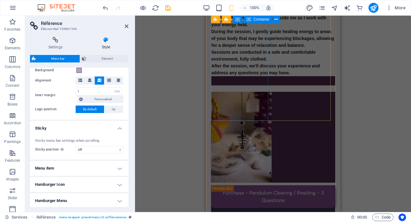
click at [231, 103] on div at bounding box center [273, 137] width 124 height 91
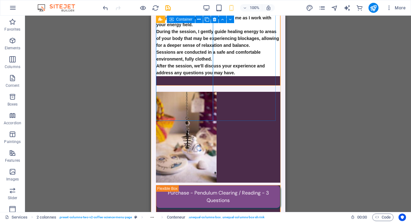
click at [178, 19] on font "Container" at bounding box center [184, 19] width 16 height 4
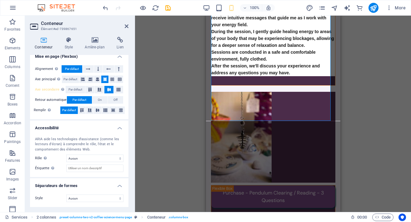
scroll to position [46, 0]
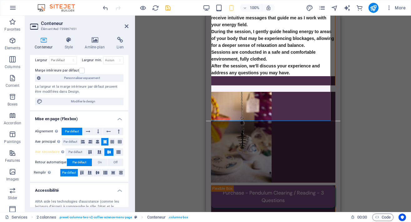
click at [164, 6] on icon "save" at bounding box center [167, 7] width 7 height 7
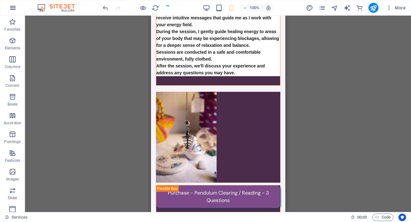
click at [12, 5] on icon "button" at bounding box center [13, 8] width 8 height 8
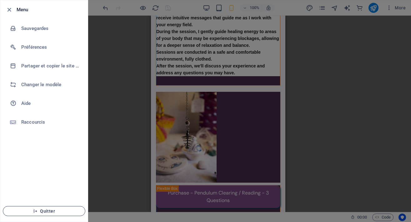
click at [46, 213] on span "Quitter" at bounding box center [44, 211] width 72 height 5
